Goal: Task Accomplishment & Management: Manage account settings

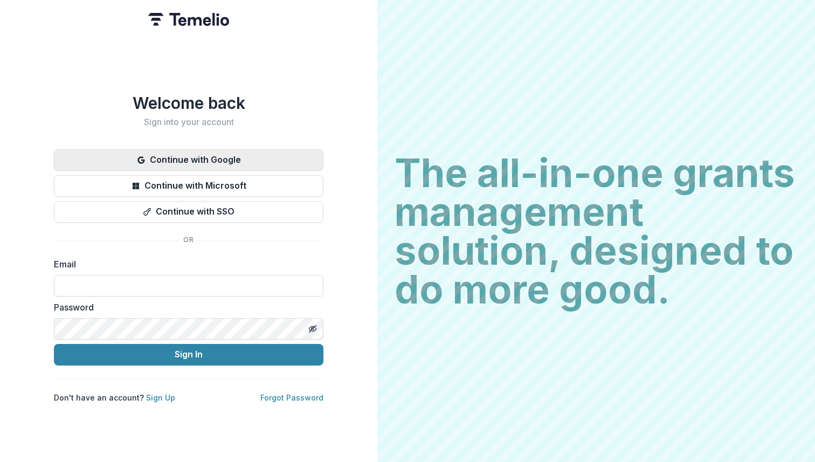
click at [240, 157] on button "Continue with Google" at bounding box center [188, 160] width 269 height 22
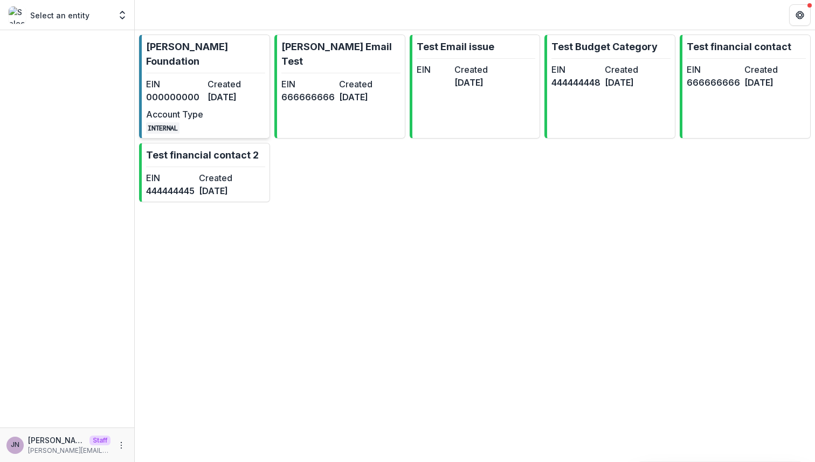
click at [235, 91] on dd "8 months ago" at bounding box center [235, 97] width 57 height 13
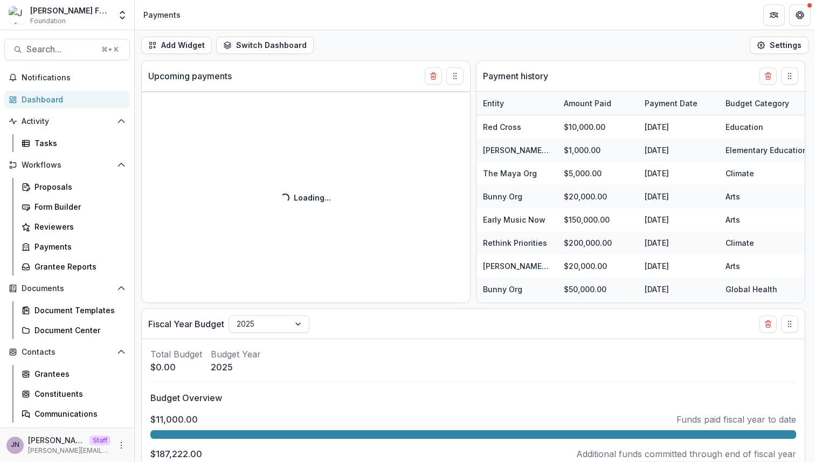
select select "******"
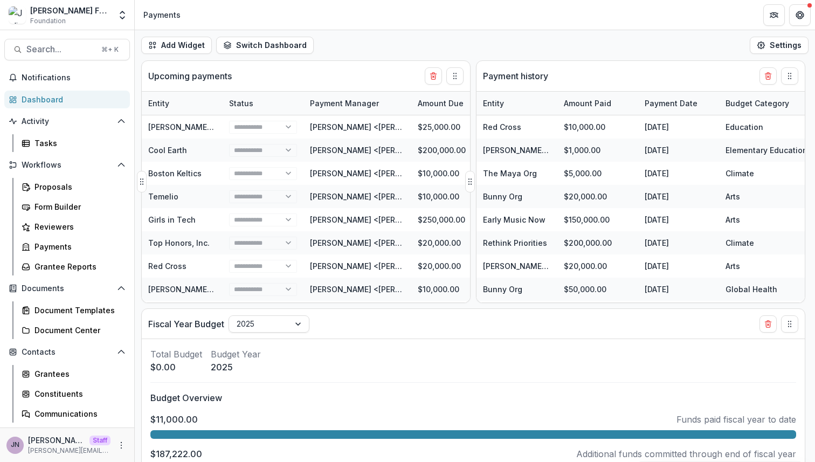
select select "******"
click at [117, 445] on icon "More" at bounding box center [121, 445] width 9 height 9
click at [174, 425] on link "User Settings" at bounding box center [188, 422] width 115 height 18
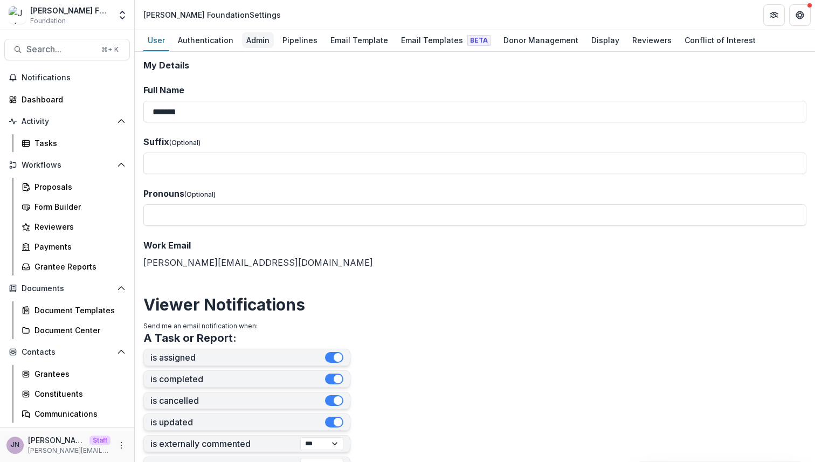
click at [252, 42] on div "Admin" at bounding box center [258, 40] width 32 height 16
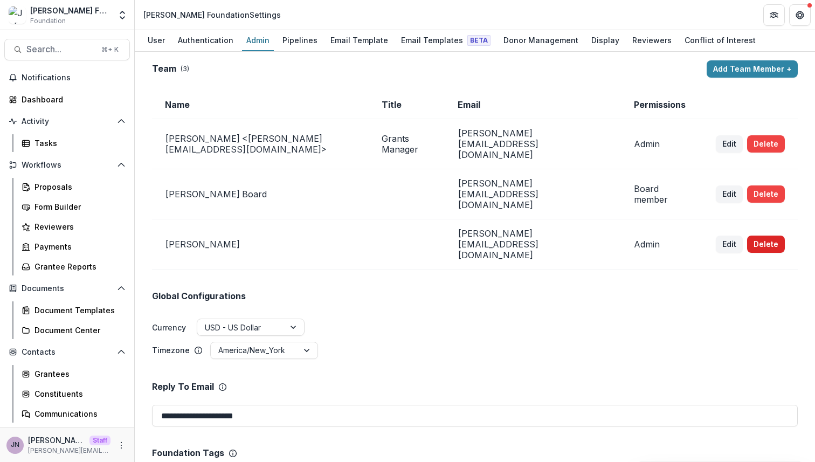
click at [750, 235] on button "Delete" at bounding box center [766, 243] width 38 height 17
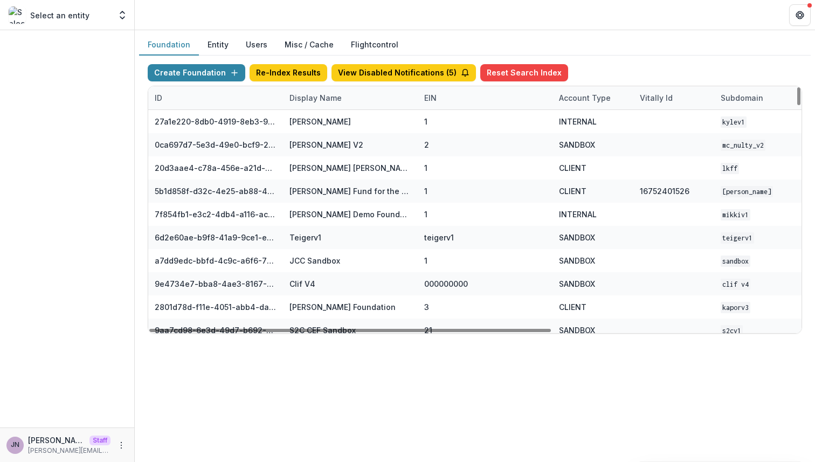
click at [303, 93] on div "Display Name" at bounding box center [315, 97] width 65 height 11
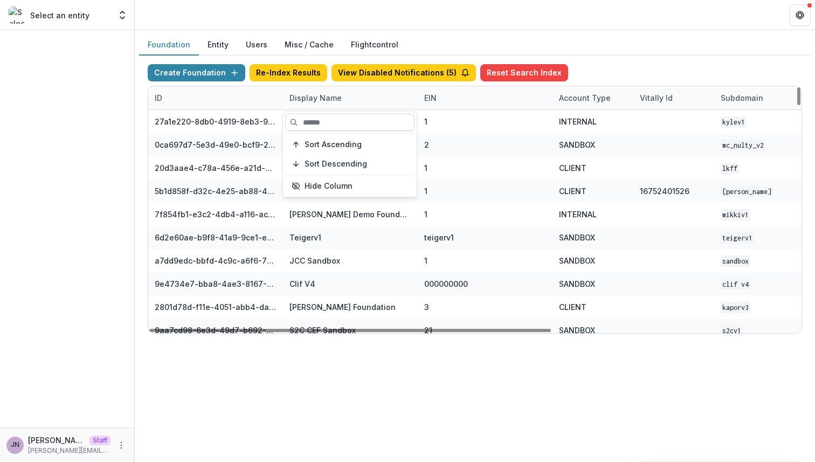
click at [306, 121] on input at bounding box center [349, 122] width 129 height 17
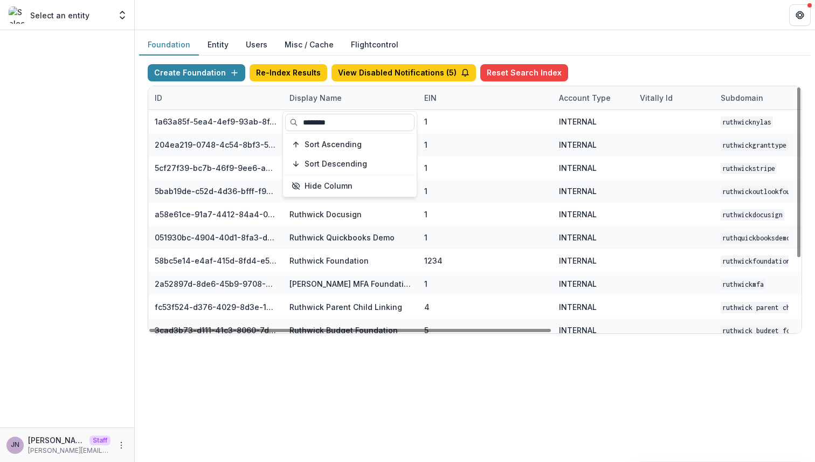
type input "********"
click at [425, 416] on div "Foundation Entity Users Misc / Cache Flightcontrol Create Foundation Re-Index R…" at bounding box center [475, 246] width 680 height 432
click at [331, 95] on div "Display Name" at bounding box center [315, 97] width 65 height 11
click at [338, 119] on input "********" at bounding box center [349, 122] width 129 height 17
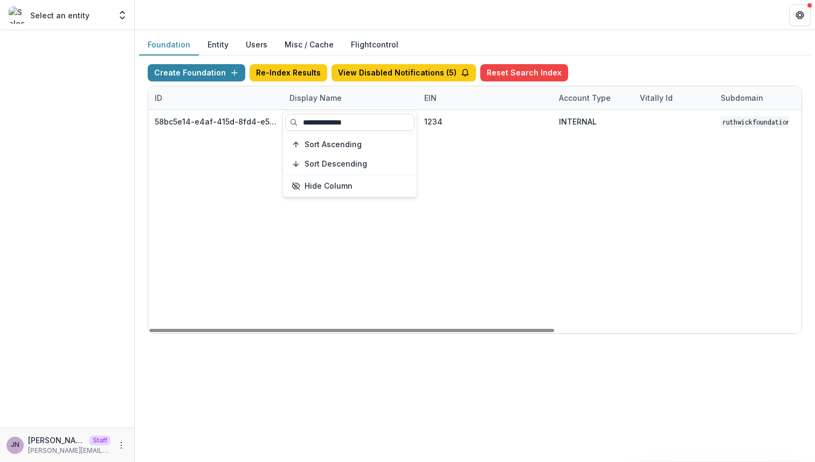
type input "**********"
click at [399, 252] on div "58bc5e14-e4af-415d-8fd4-e5d7712d9f32 Ruthwick Foundation 1234 INTERNAL ruthwick…" at bounding box center [673, 221] width 1051 height 223
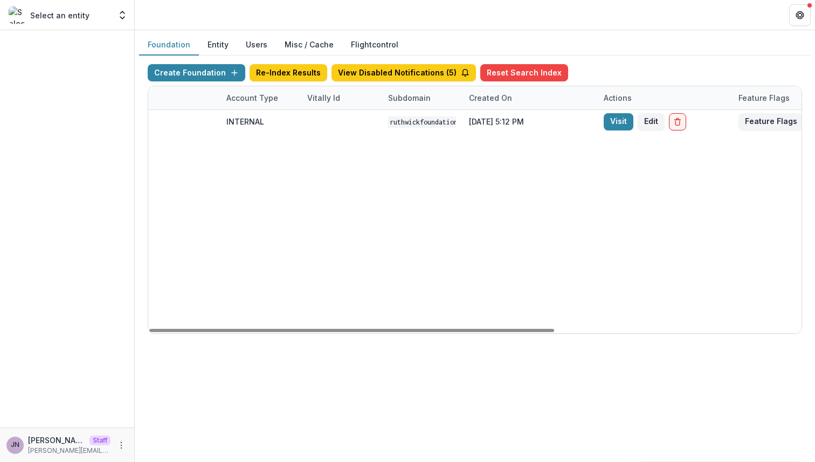
scroll to position [0, 398]
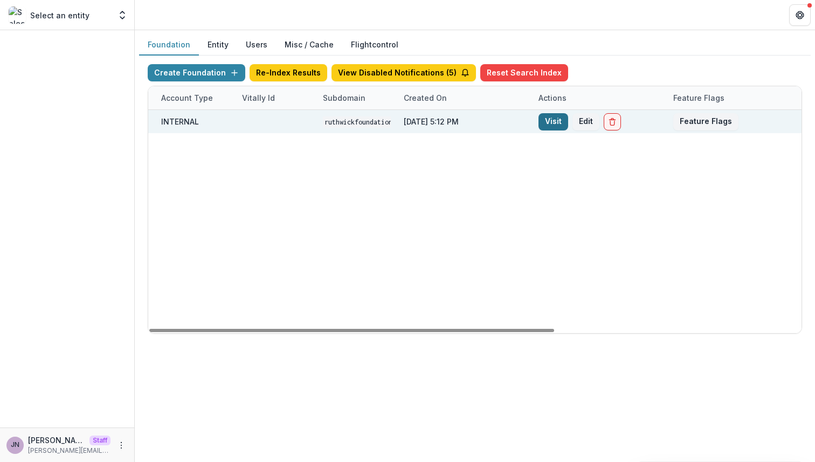
click at [555, 123] on link "Visit" at bounding box center [553, 121] width 30 height 17
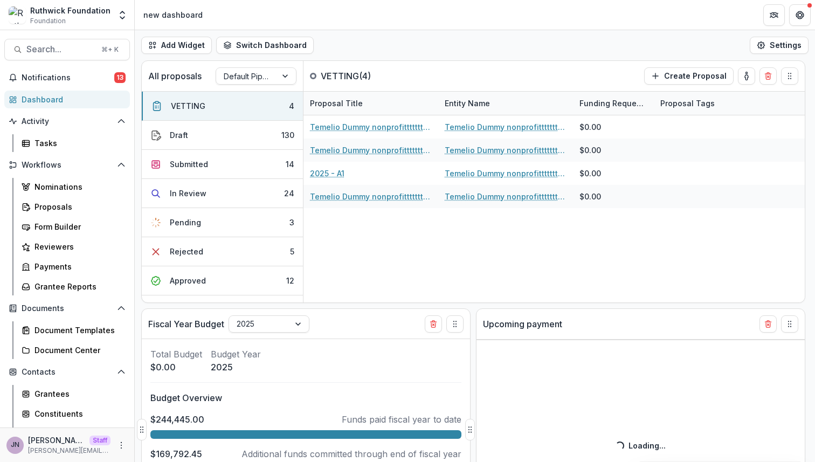
select select "******"
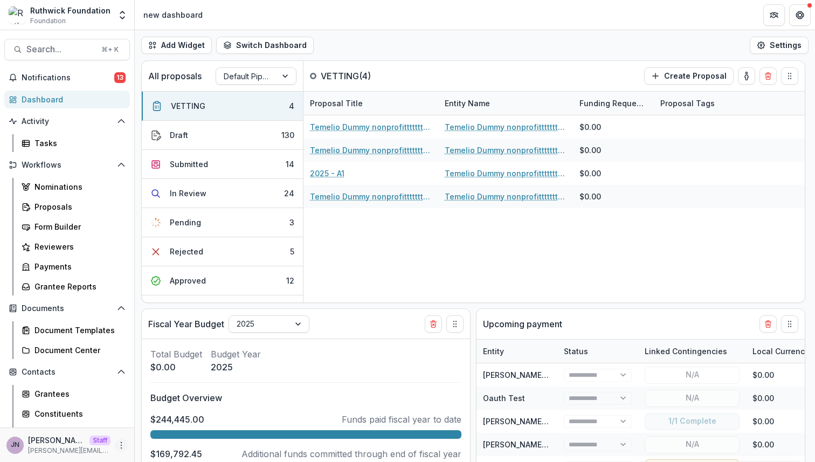
click at [119, 447] on icon "More" at bounding box center [121, 445] width 9 height 9
click at [184, 423] on link "User Settings" at bounding box center [188, 422] width 115 height 18
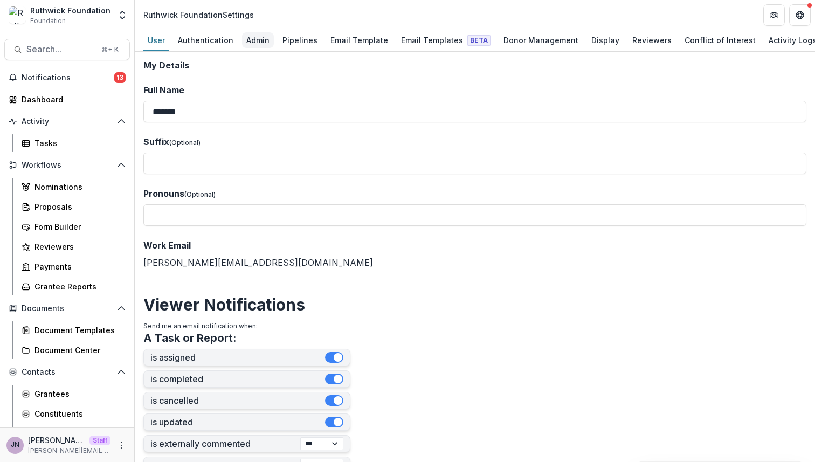
click at [255, 38] on div "Admin" at bounding box center [258, 40] width 32 height 16
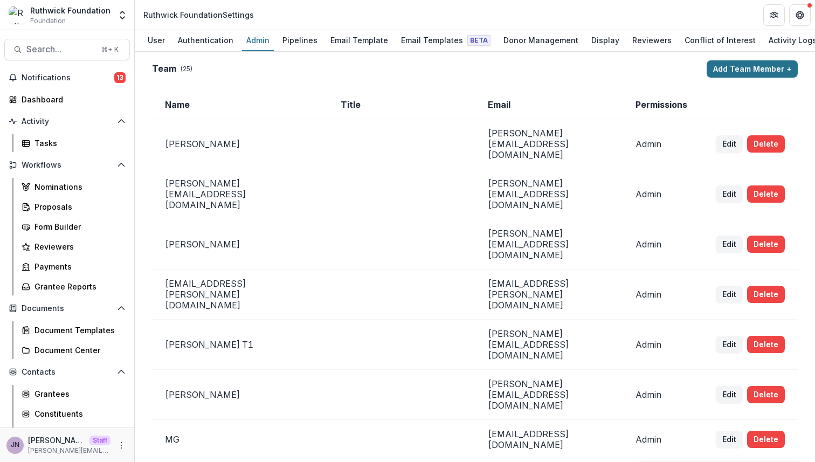
click at [740, 72] on button "Add Team Member +" at bounding box center [751, 68] width 91 height 17
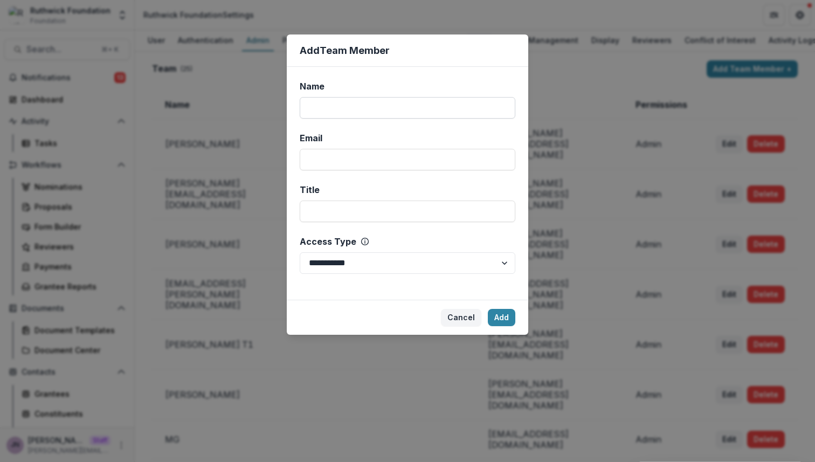
click at [337, 117] on input "Name" at bounding box center [408, 108] width 216 height 22
click at [219, 135] on div "**********" at bounding box center [407, 231] width 815 height 462
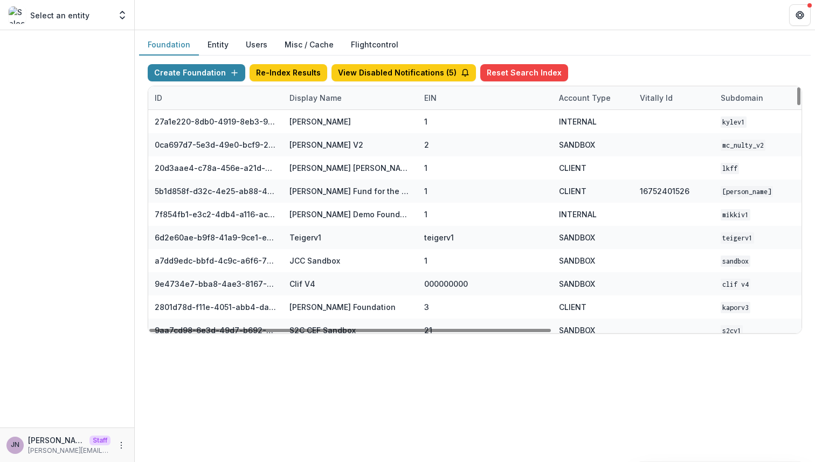
click at [247, 50] on button "Users" at bounding box center [256, 44] width 39 height 21
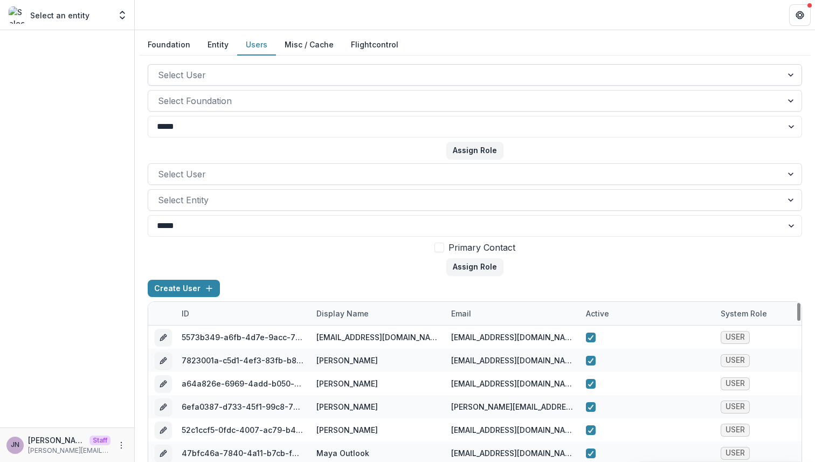
click at [296, 72] on div at bounding box center [465, 74] width 614 height 15
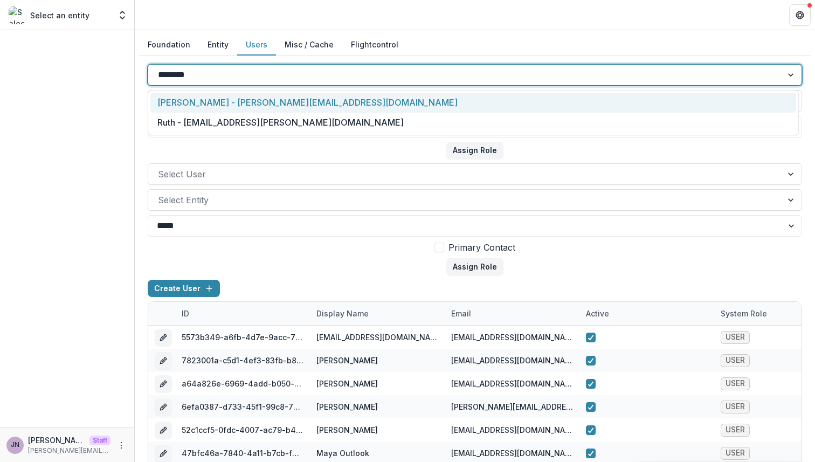
type input "*********"
click at [296, 107] on div "Joyce N - joyce@trytemelio.com" at bounding box center [473, 103] width 646 height 20
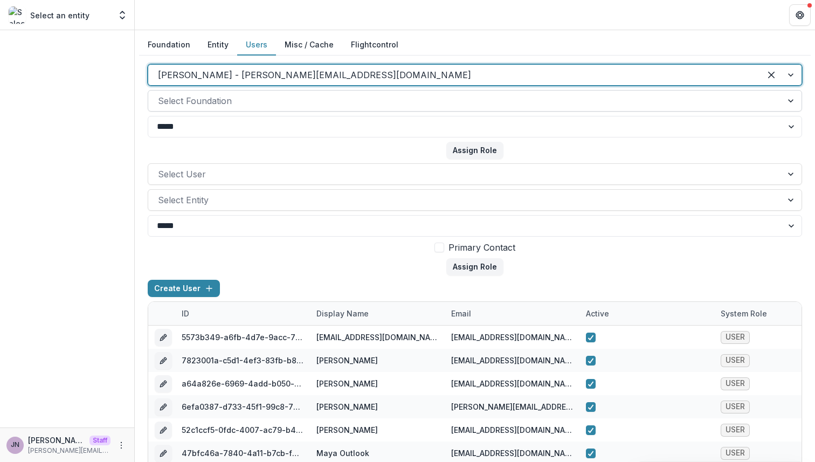
click at [268, 100] on div at bounding box center [465, 100] width 614 height 15
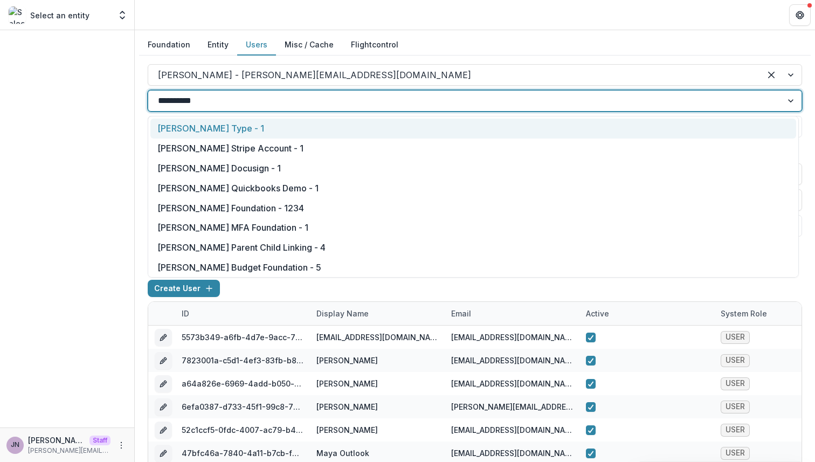
type input "**********"
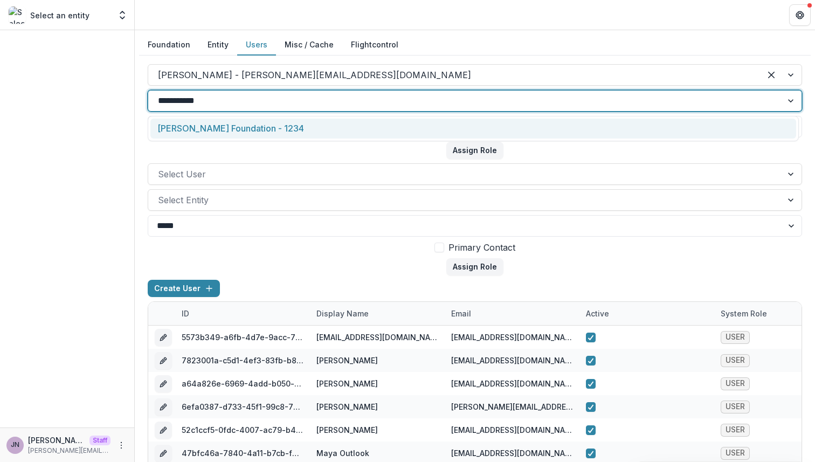
click at [270, 130] on div "Ruthwick Foundation - 1234" at bounding box center [473, 129] width 646 height 20
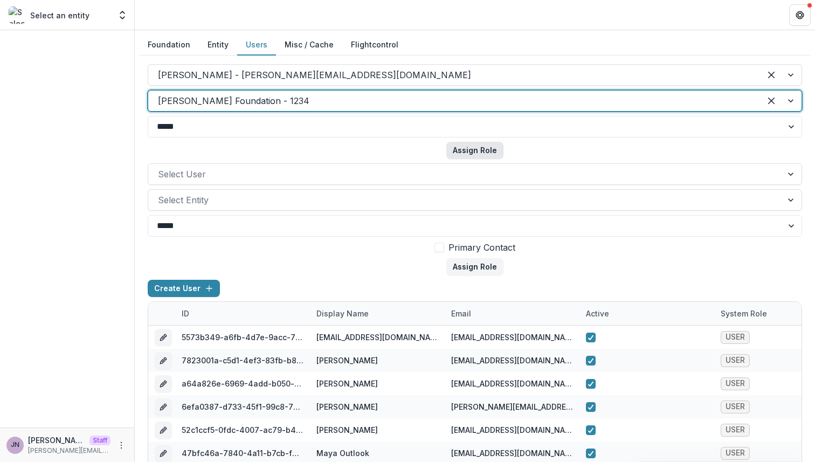
click at [460, 144] on button "Assign Role" at bounding box center [474, 150] width 57 height 17
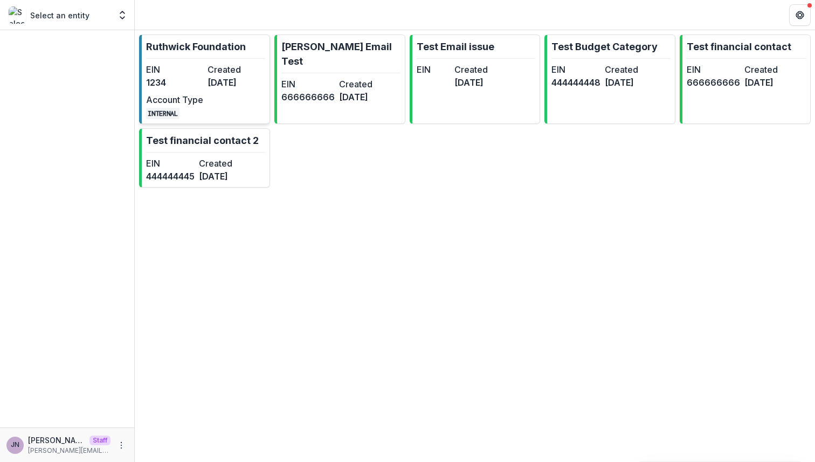
click at [205, 68] on div "EIN 1234 Created [DATE] Account Type INTERNAL" at bounding box center [205, 91] width 119 height 56
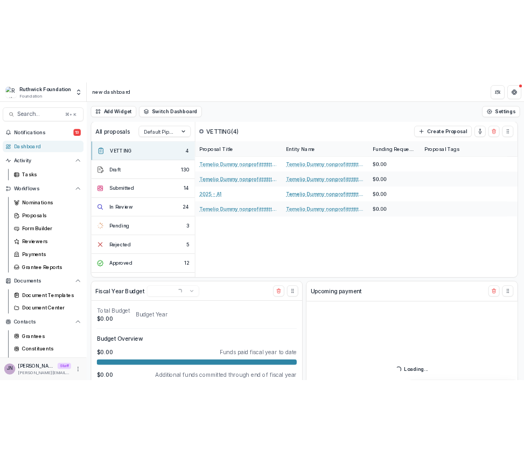
scroll to position [138, 0]
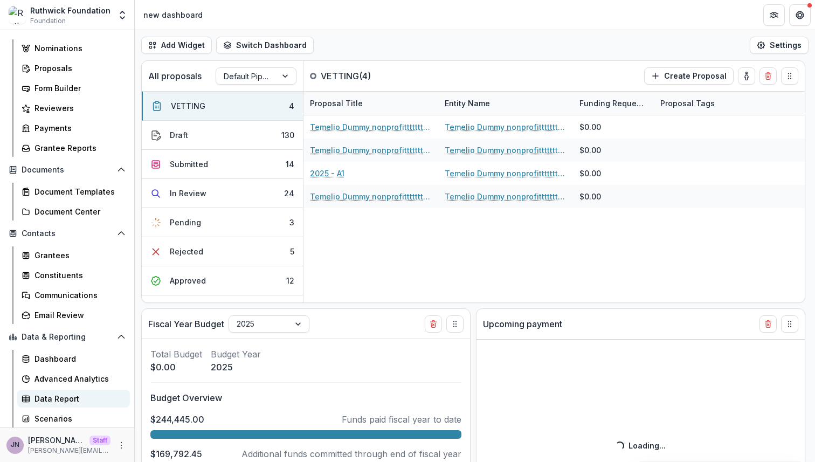
select select "******"
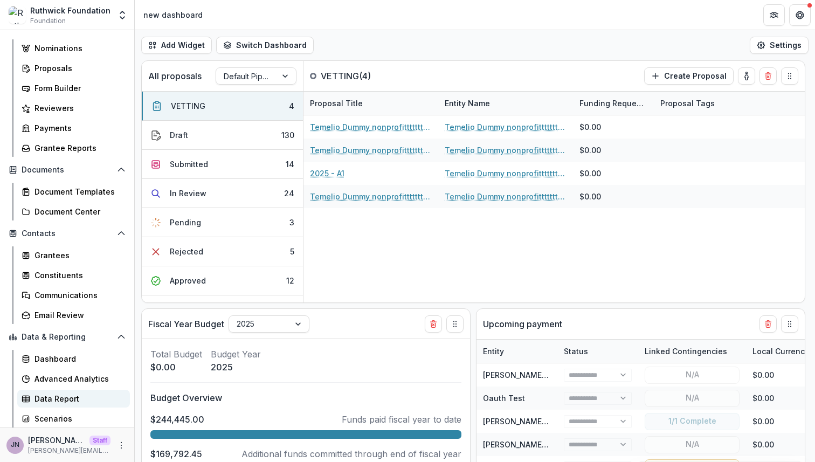
click at [80, 403] on div "Data Report" at bounding box center [77, 398] width 87 height 11
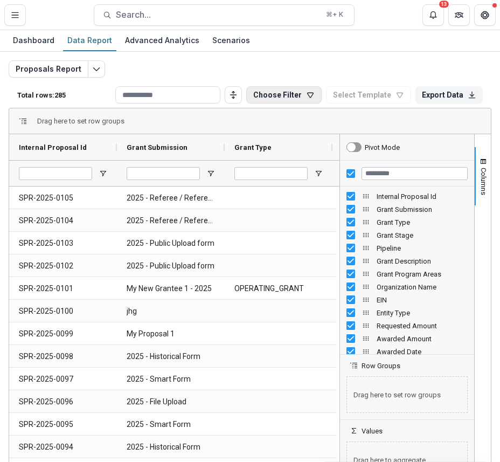
click at [293, 96] on button "Choose Filter" at bounding box center [283, 94] width 75 height 17
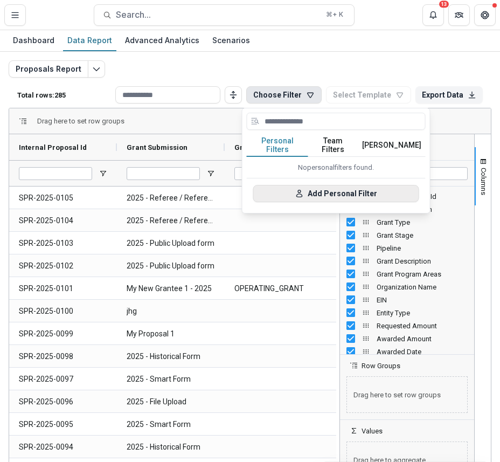
click at [327, 185] on button "Add Personal Filter" at bounding box center [336, 193] width 166 height 17
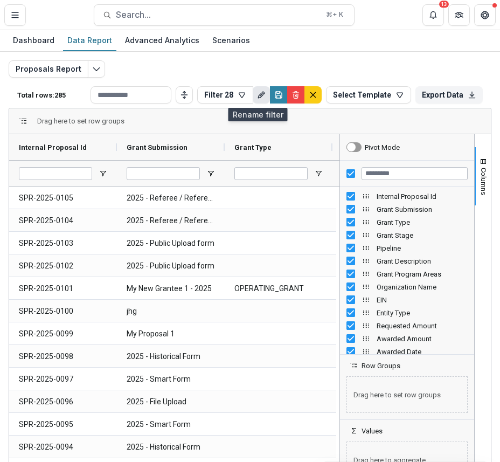
click at [257, 96] on icon "Rename" at bounding box center [261, 95] width 9 height 9
type input "*********"
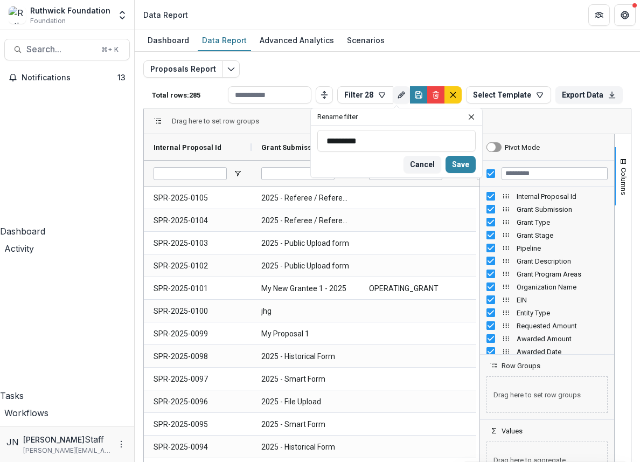
click at [367, 114] on header "Rename filter" at bounding box center [396, 116] width 171 height 17
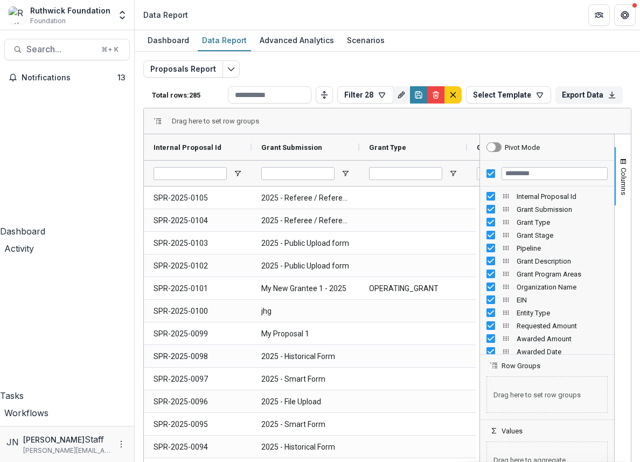
click at [380, 52] on div "Proposals Report Total rows: 285 Filter 28 Personal Filters Team Filters Temeli…" at bounding box center [387, 255] width 505 height 407
click at [366, 93] on button "Filter 28" at bounding box center [365, 94] width 56 height 17
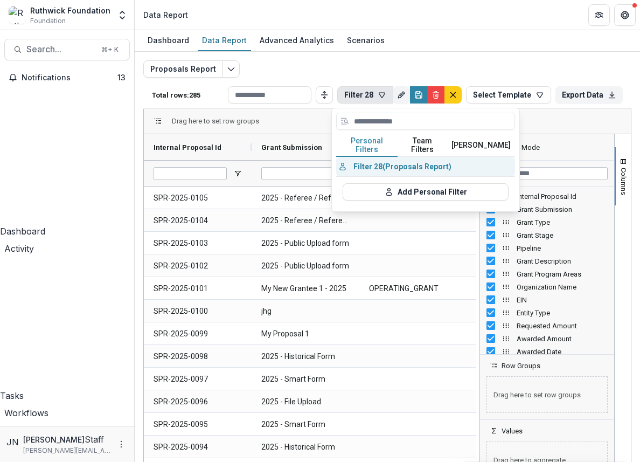
click at [369, 158] on button "Filter 28 (Proposals Report)" at bounding box center [425, 166] width 179 height 19
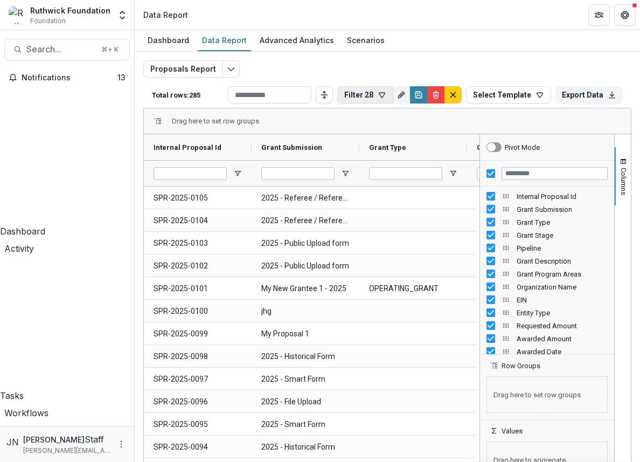
click at [378, 94] on icon "button" at bounding box center [382, 95] width 9 height 9
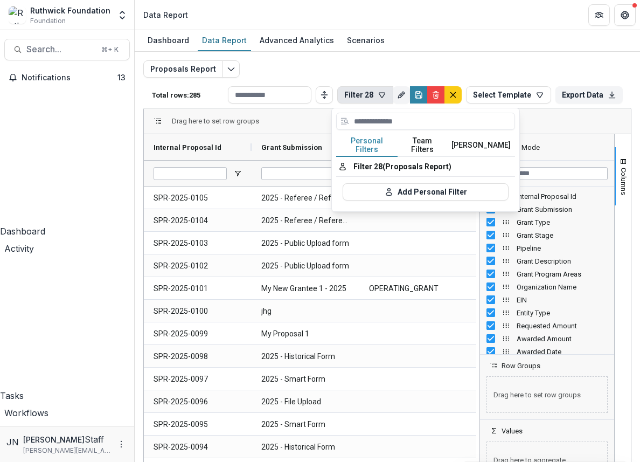
click at [422, 144] on button "Team Filters" at bounding box center [423, 145] width 50 height 23
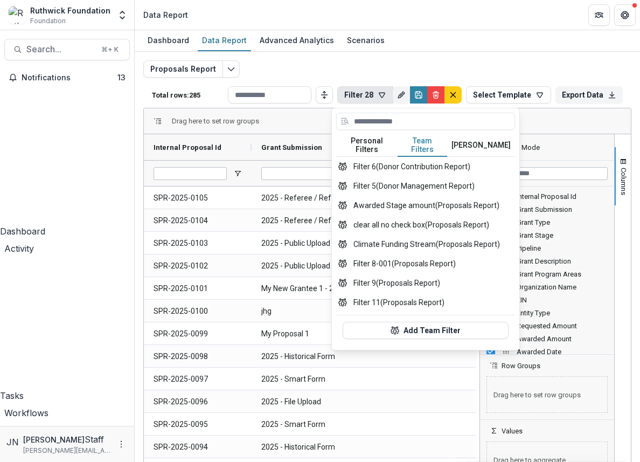
click at [465, 142] on button "[PERSON_NAME]" at bounding box center [481, 145] width 68 height 23
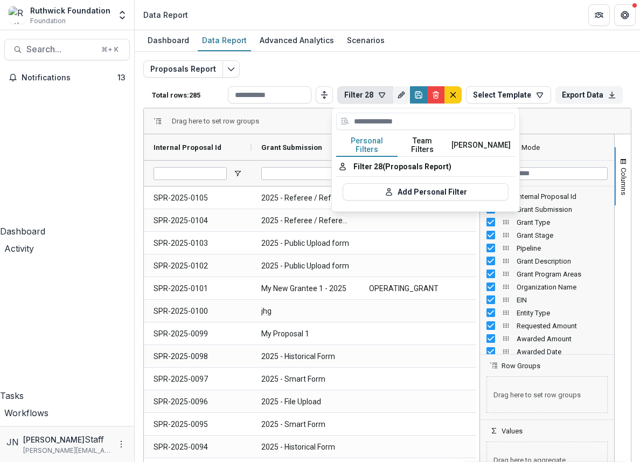
click at [386, 136] on button "Personal Filters" at bounding box center [366, 145] width 61 height 23
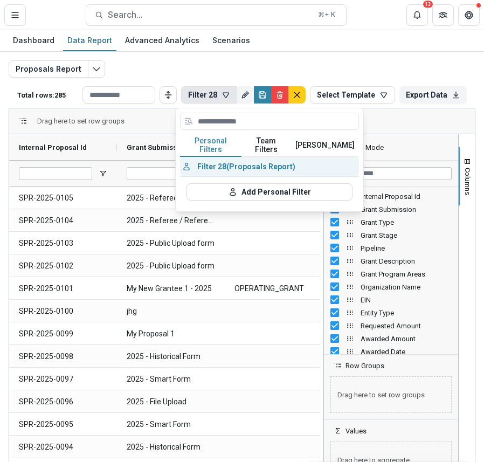
click at [269, 157] on button "Filter 28 (Proposals Report)" at bounding box center [269, 166] width 179 height 19
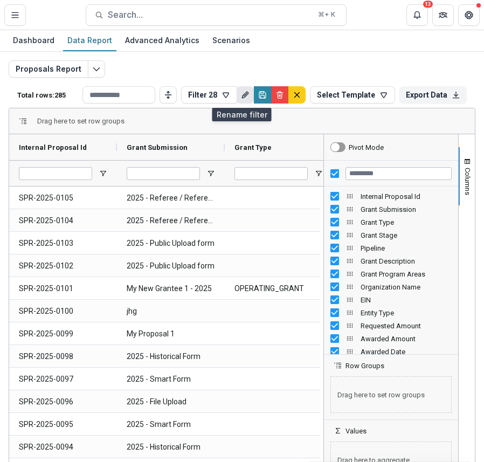
click at [244, 95] on line "Rename" at bounding box center [245, 95] width 2 height 2
type input "*********"
click at [345, 115] on div "Drag here to set row groups" at bounding box center [242, 121] width 466 height 26
click at [201, 96] on button "Filter 28" at bounding box center [209, 94] width 56 height 17
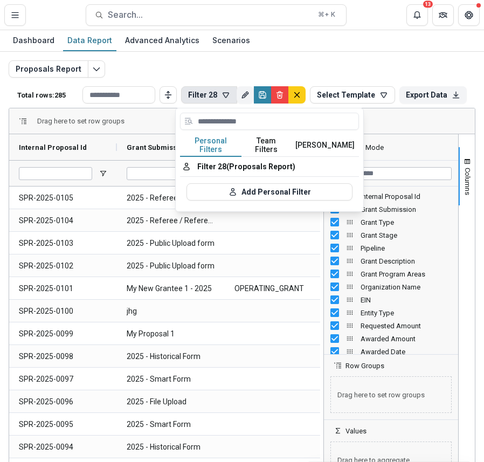
click at [282, 138] on button "Team Filters" at bounding box center [266, 145] width 50 height 23
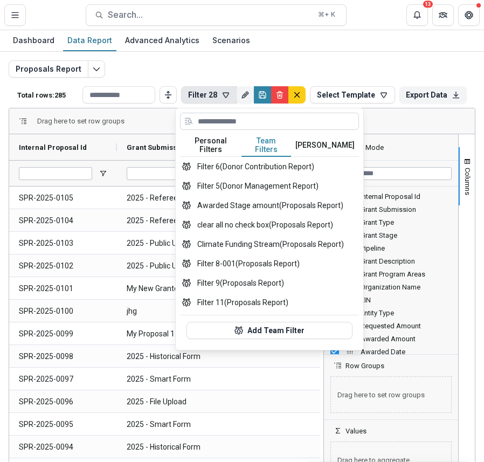
click at [262, 116] on input at bounding box center [269, 121] width 179 height 17
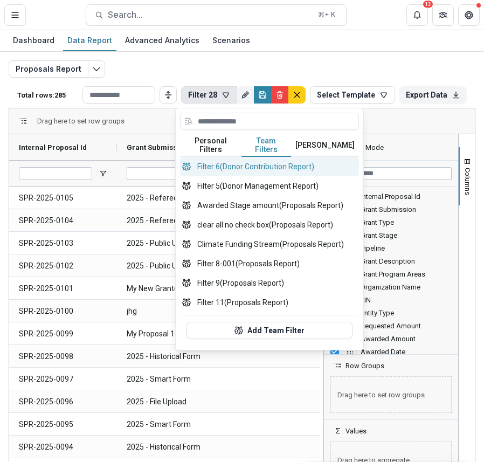
click at [251, 162] on button "Filter 6 (Donor Contribution Report)" at bounding box center [269, 166] width 179 height 19
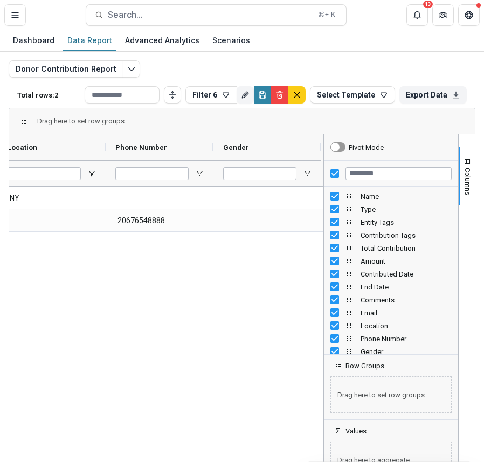
click at [183, 107] on div "Total rows: 2 Filter 6 Personal Filters Team Filters Temelio Filters Filter 28 …" at bounding box center [242, 95] width 467 height 26
click at [200, 99] on button "Filter 6" at bounding box center [211, 94] width 52 height 17
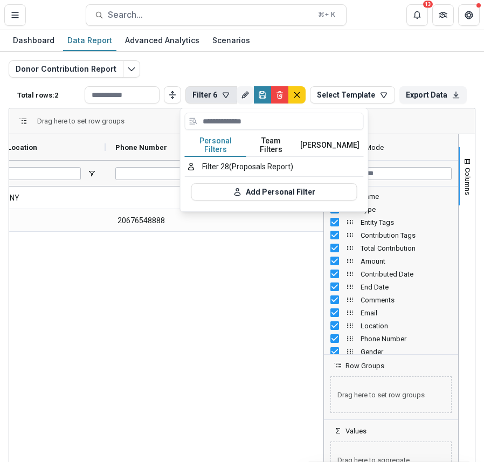
click at [234, 142] on button "Personal Filters" at bounding box center [215, 145] width 61 height 23
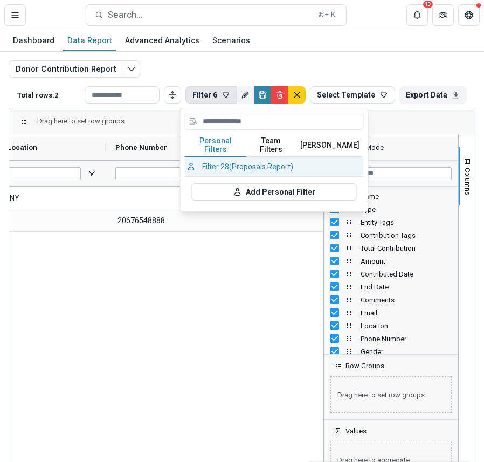
click at [257, 162] on button "Filter 28 (Proposals Report)" at bounding box center [274, 166] width 179 height 19
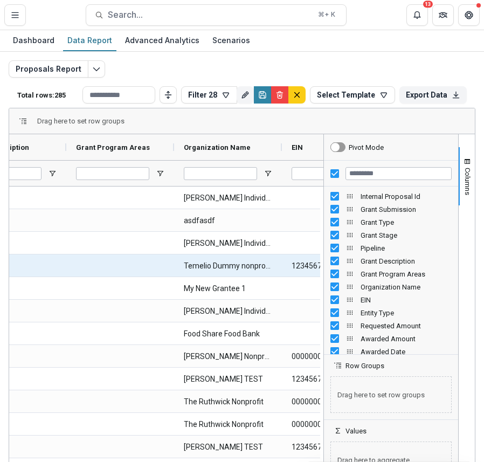
scroll to position [0, 754]
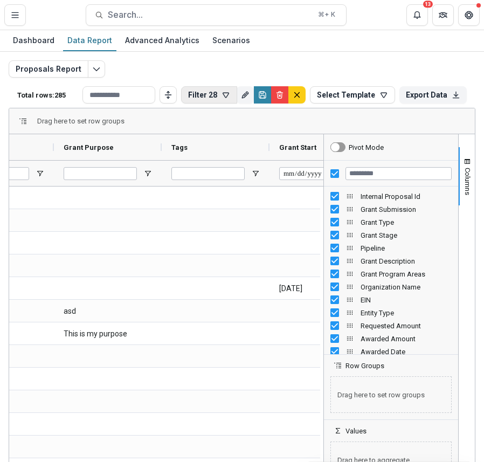
click at [213, 100] on button "Filter 28" at bounding box center [209, 94] width 56 height 17
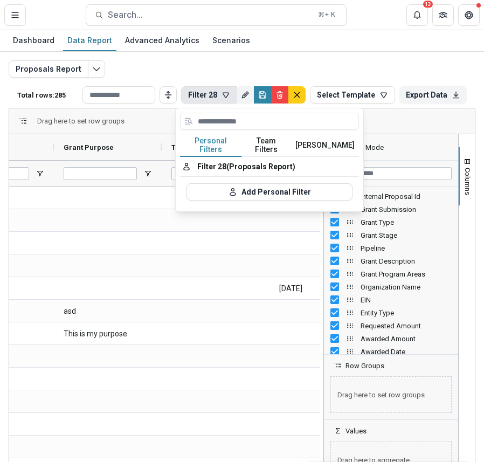
click at [322, 137] on button "[PERSON_NAME]" at bounding box center [325, 145] width 68 height 23
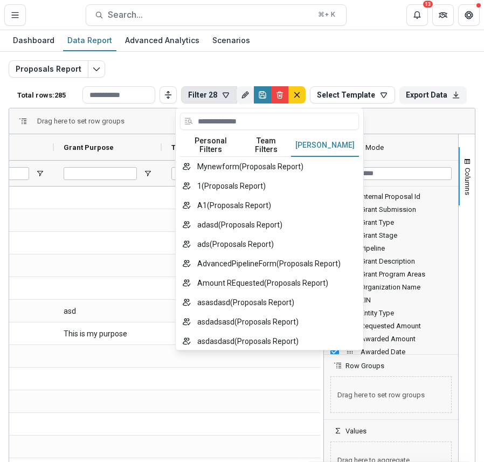
click at [271, 137] on button "Team Filters" at bounding box center [266, 145] width 50 height 23
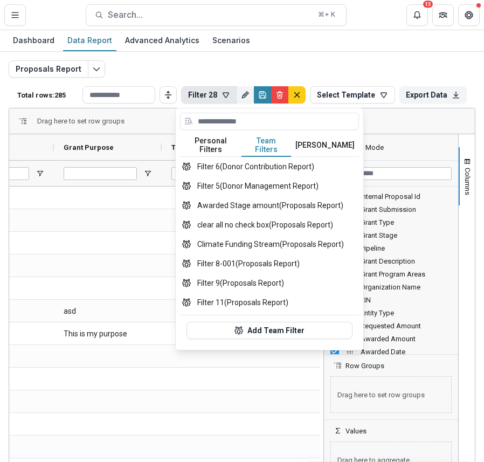
click at [224, 139] on button "Personal Filters" at bounding box center [210, 145] width 61 height 23
